Goal: Task Accomplishment & Management: Use online tool/utility

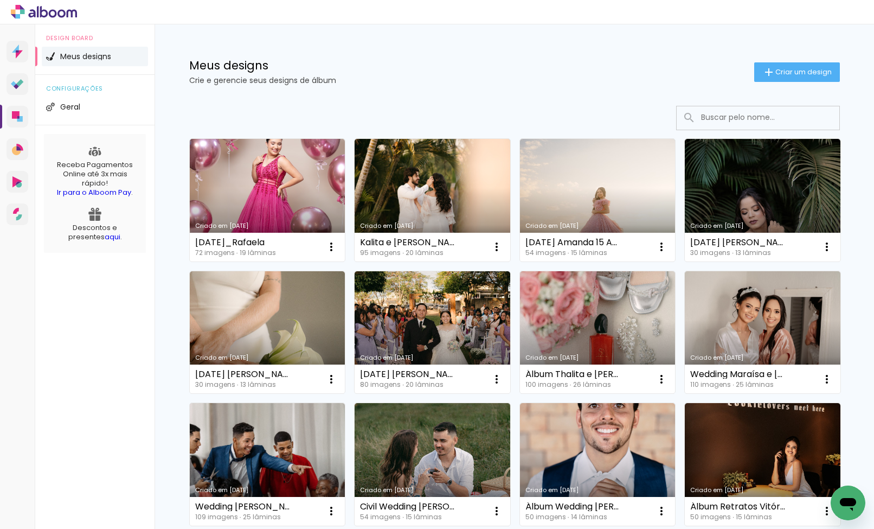
click at [291, 165] on link "Criado em [DATE]" at bounding box center [268, 200] width 156 height 123
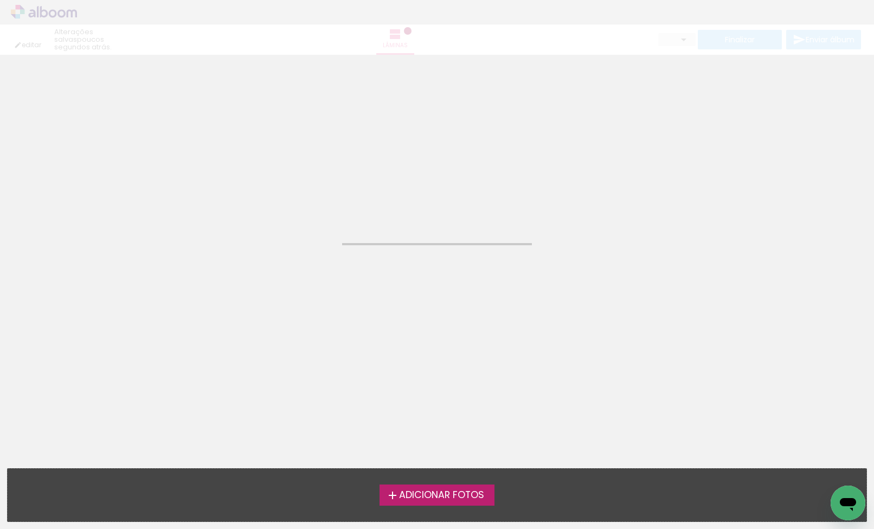
click at [291, 165] on neon-animated-pages "Confirmar Cancelar" at bounding box center [437, 292] width 874 height 474
